Goal: Find specific page/section

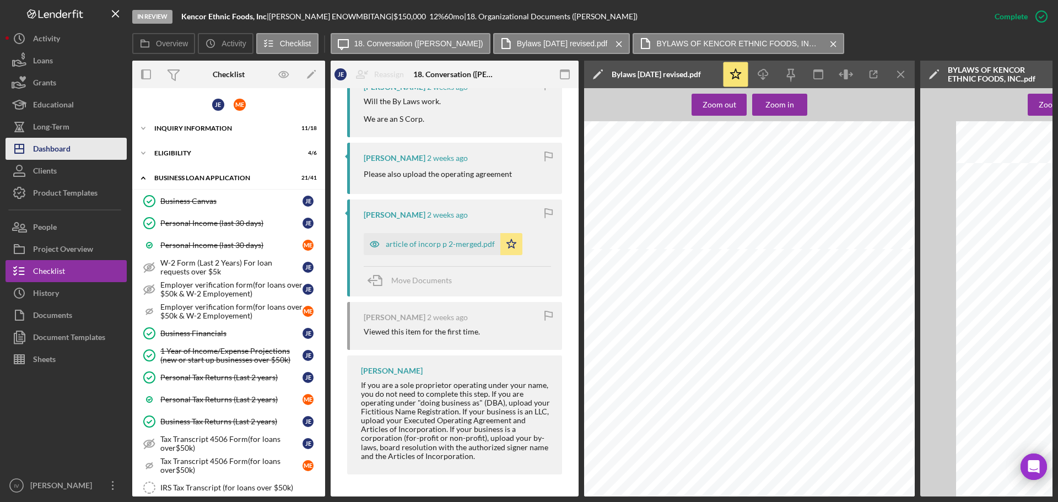
click at [67, 149] on div "Dashboard" at bounding box center [51, 150] width 37 height 25
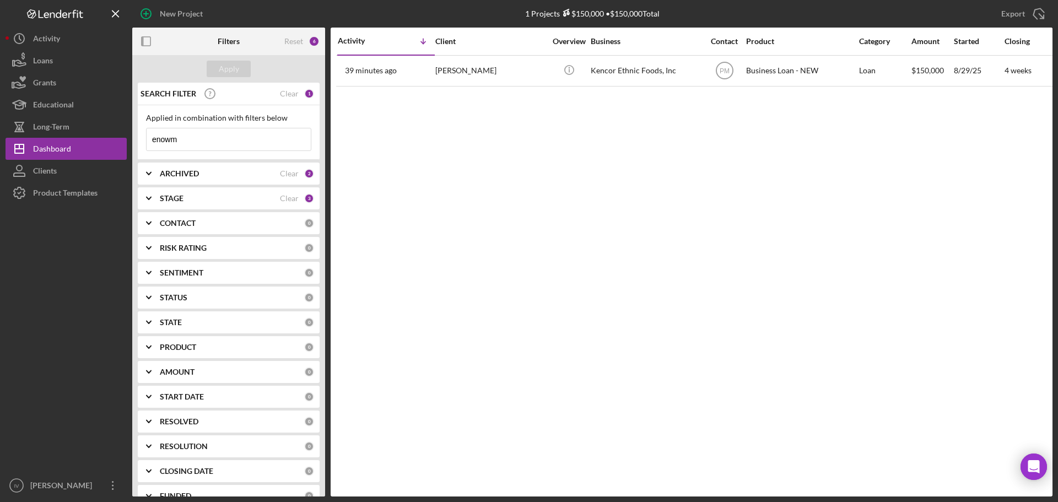
click at [169, 133] on input "enowm" at bounding box center [229, 139] width 164 height 22
drag, startPoint x: 112, startPoint y: 137, endPoint x: 76, endPoint y: 134, distance: 36.5
click at [80, 135] on div "New Project 1 Projects $150,000 • $150,000 Total enowm Export Icon/Export Filte…" at bounding box center [529, 248] width 1047 height 497
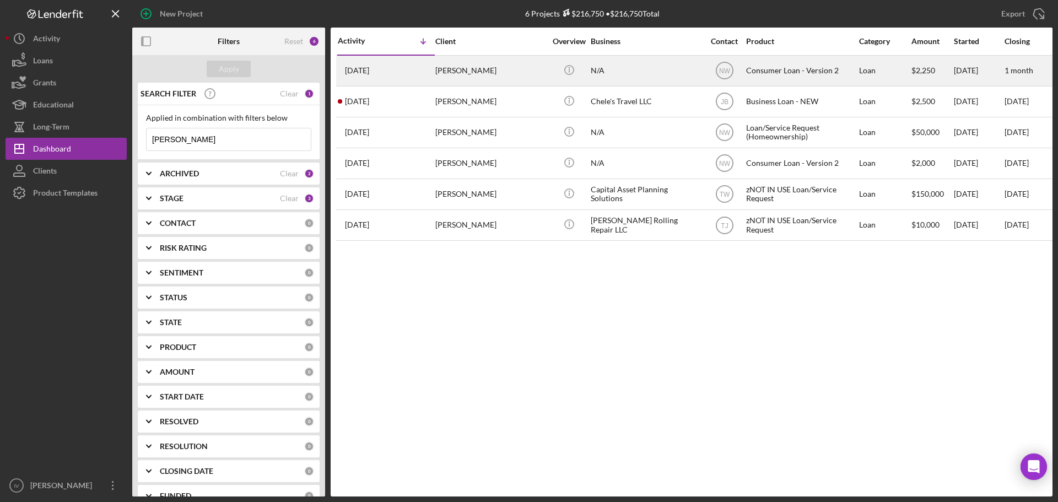
type input "[PERSON_NAME]"
click at [486, 67] on div "[PERSON_NAME]" at bounding box center [490, 70] width 110 height 29
